Goal: Task Accomplishment & Management: Use online tool/utility

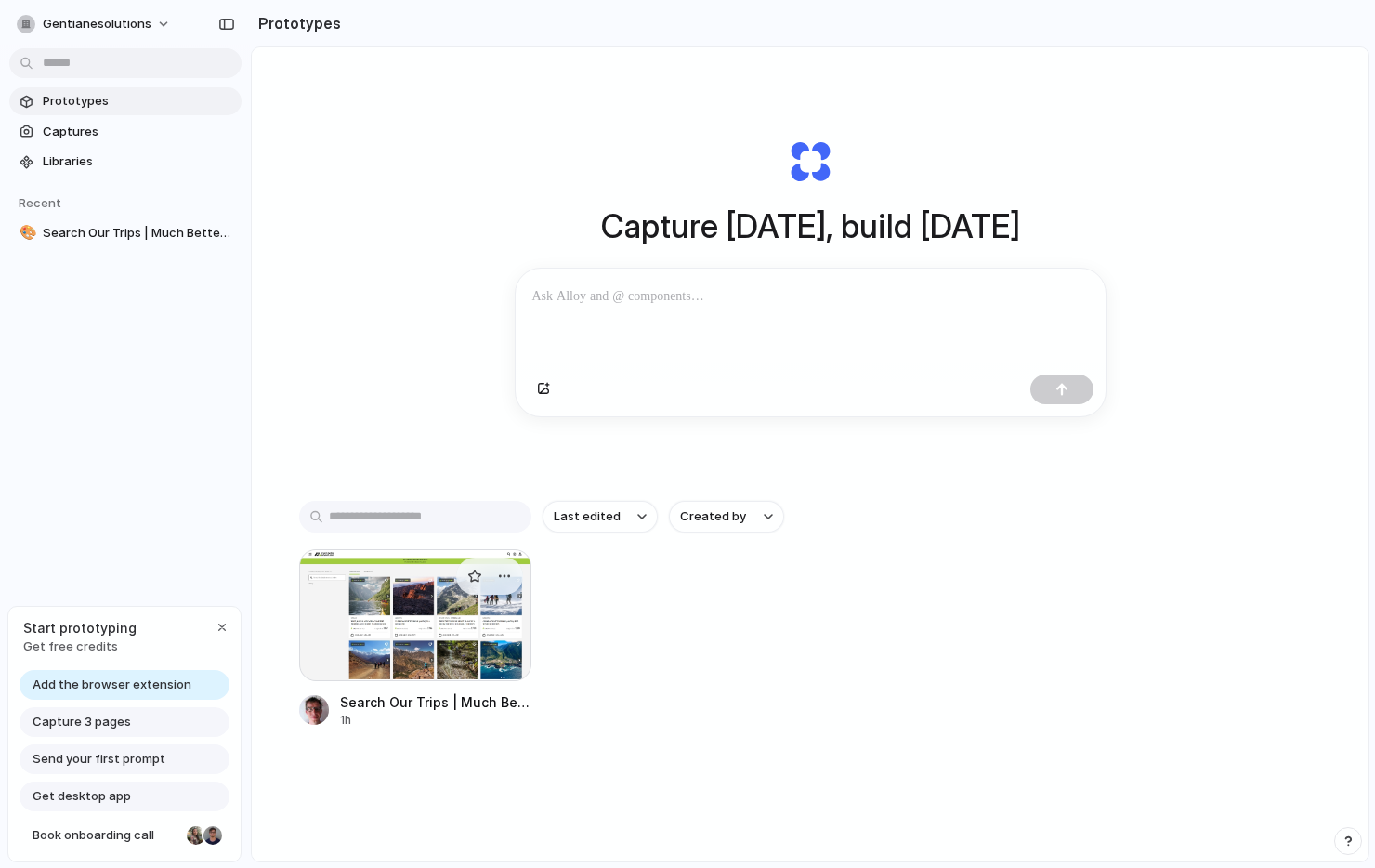
click at [449, 620] on div at bounding box center [415, 615] width 232 height 132
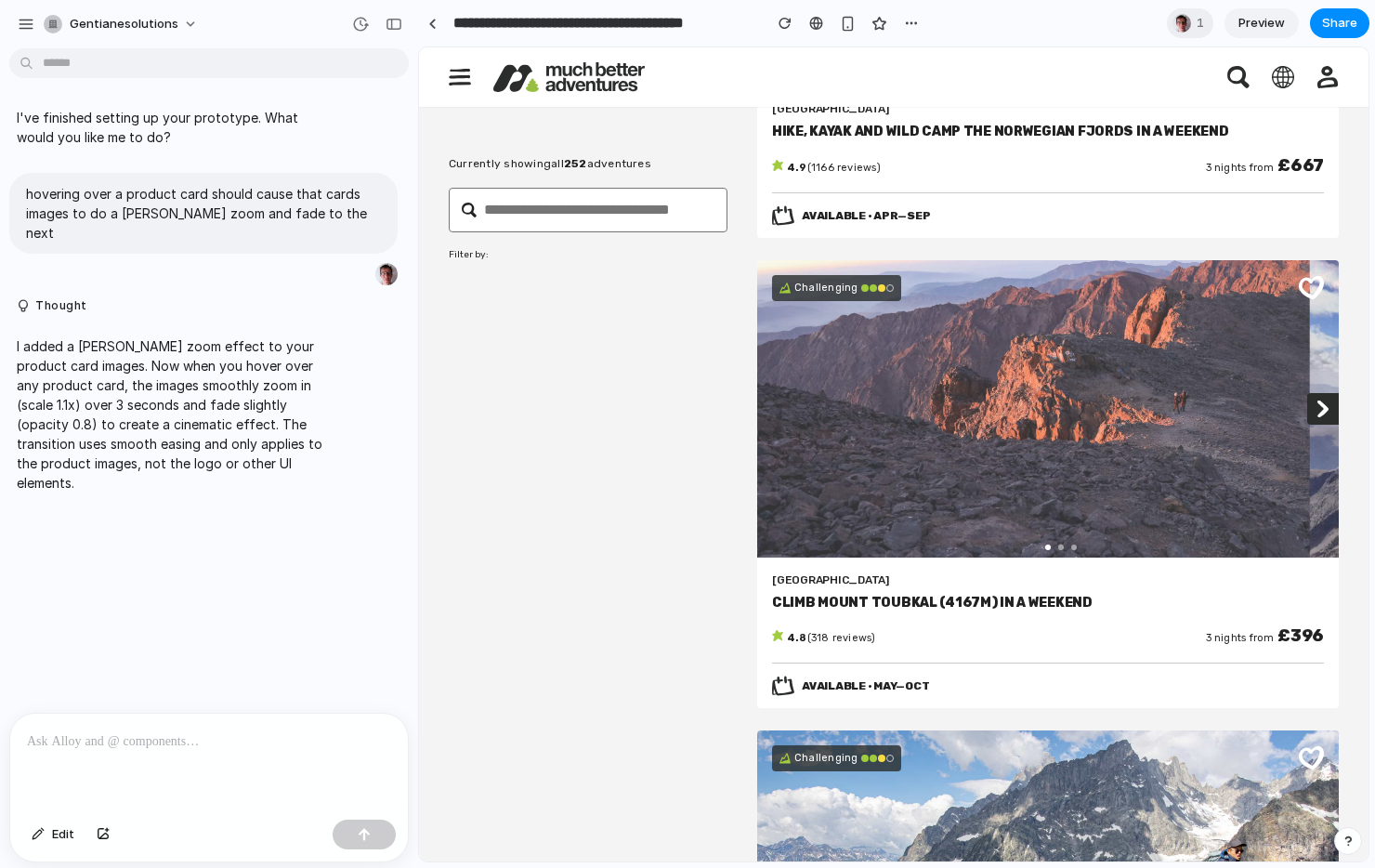
click at [1317, 401] on icon at bounding box center [1322, 407] width 11 height 17
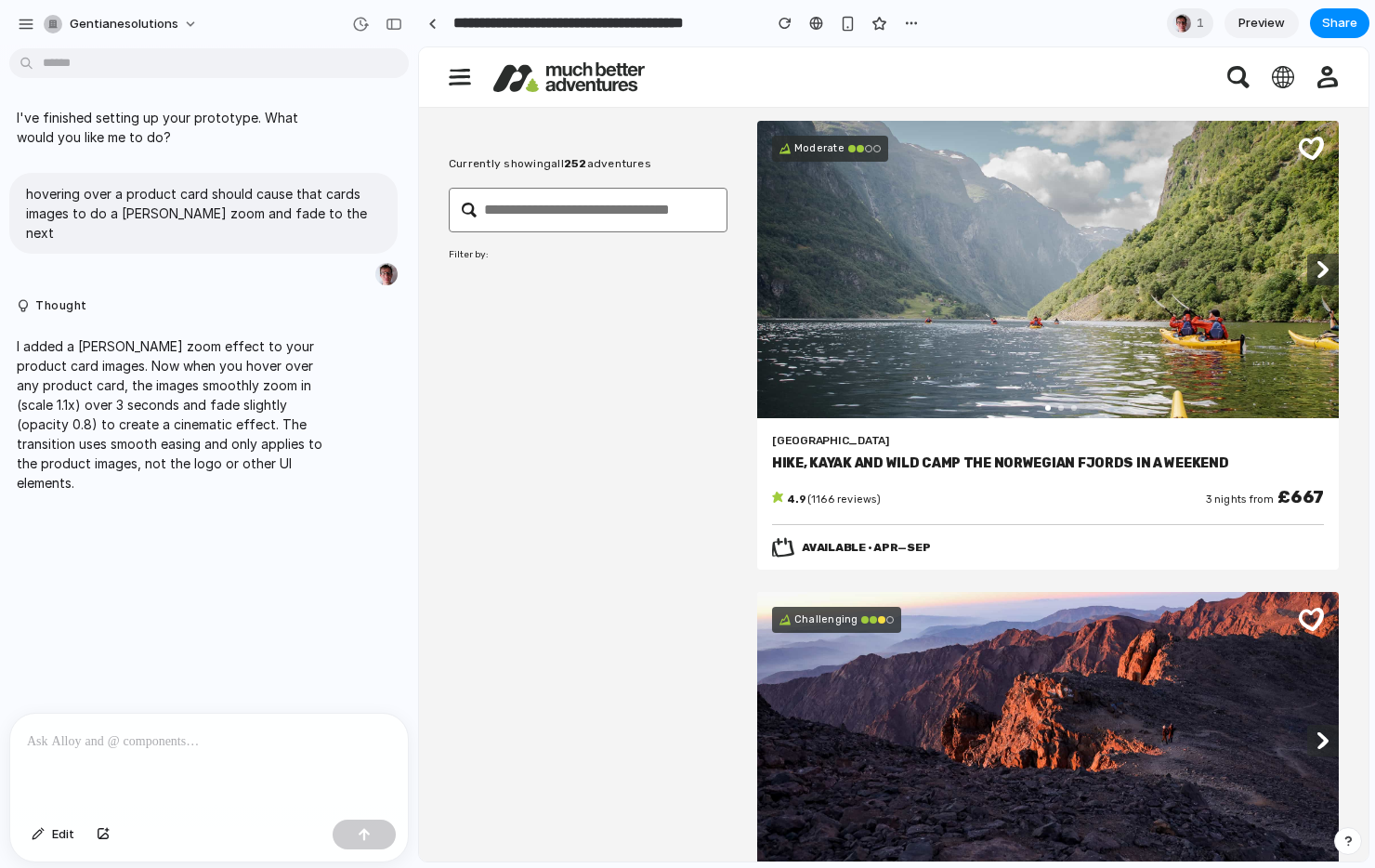
scroll to position [105, 0]
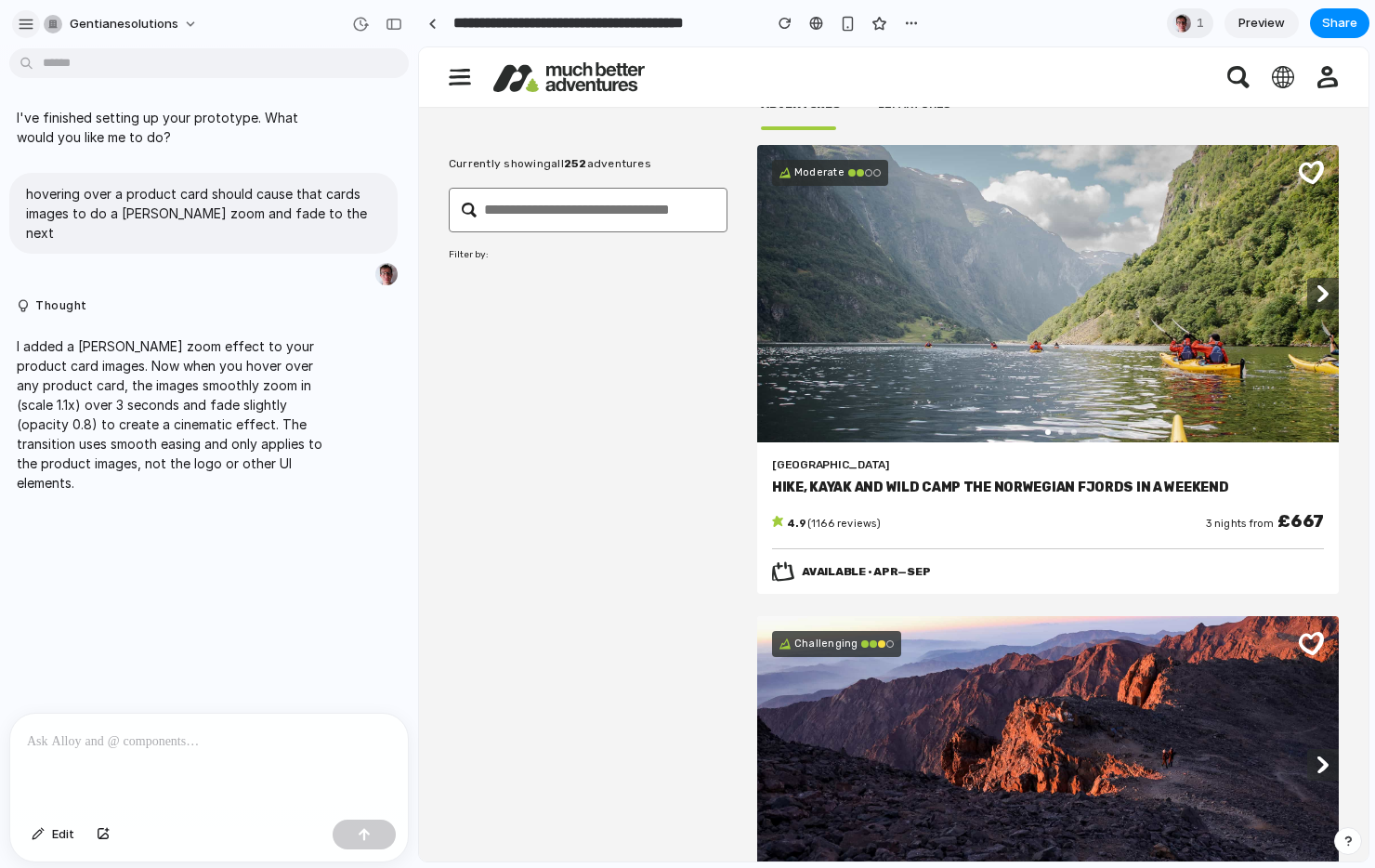
click at [20, 20] on div "button" at bounding box center [26, 24] width 17 height 17
click at [27, 25] on div "button" at bounding box center [26, 24] width 17 height 17
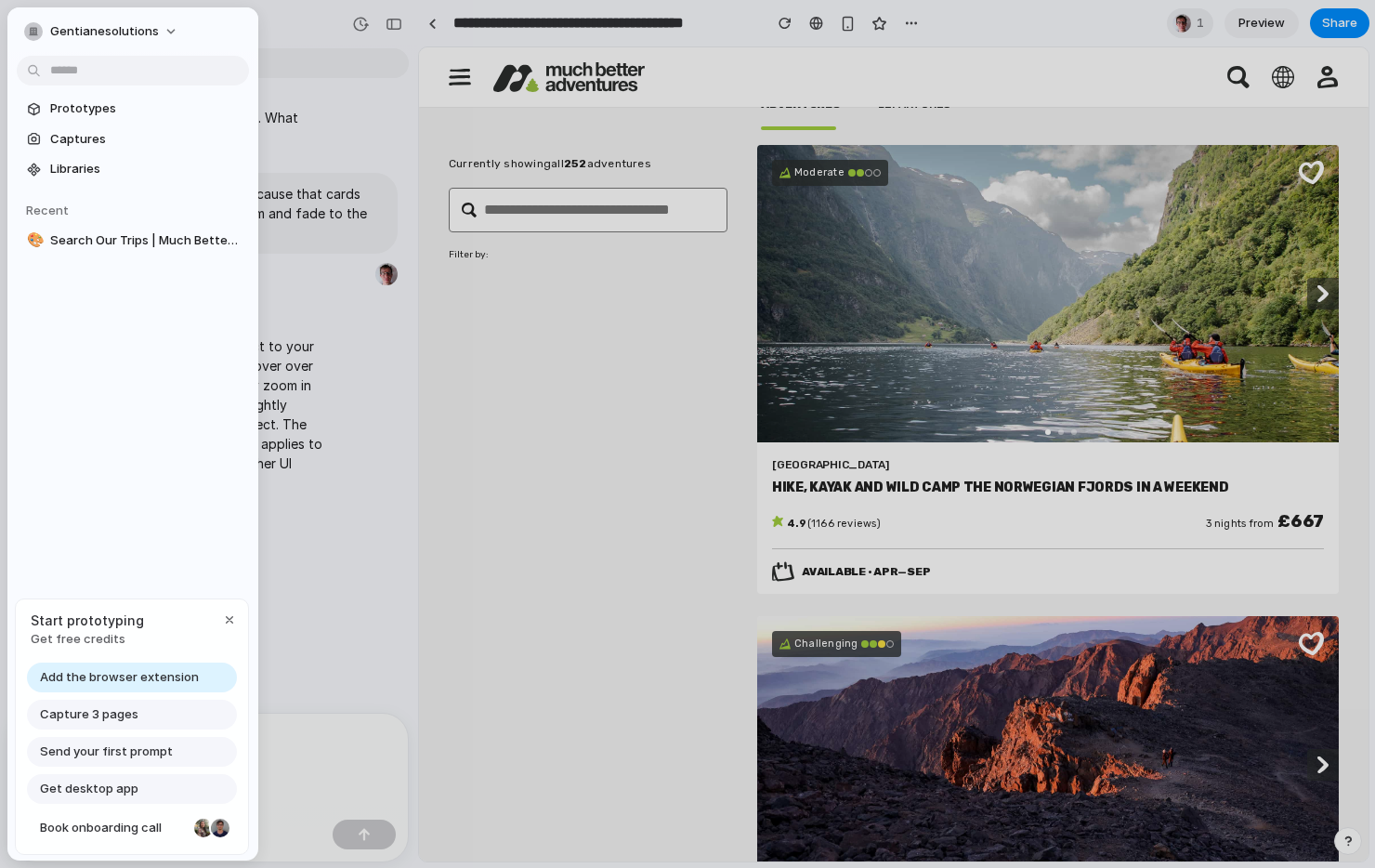
click at [103, 671] on span "Add the browser extension" at bounding box center [119, 677] width 159 height 19
